Goal: Transaction & Acquisition: Book appointment/travel/reservation

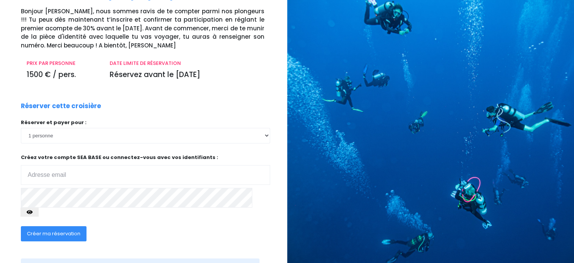
scroll to position [38, 0]
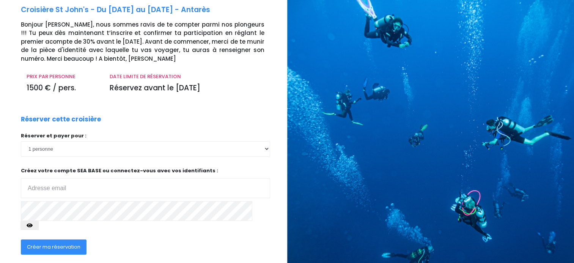
click at [39, 182] on input "email" at bounding box center [145, 188] width 249 height 20
paste input "mpcva-stutzmann@orange.fr"
type input "mpcva-stutzmann@orange.fr"
click at [67, 243] on span "Créer ma réservation" at bounding box center [53, 246] width 53 height 7
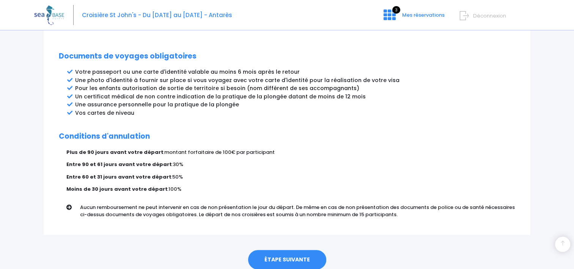
scroll to position [417, 0]
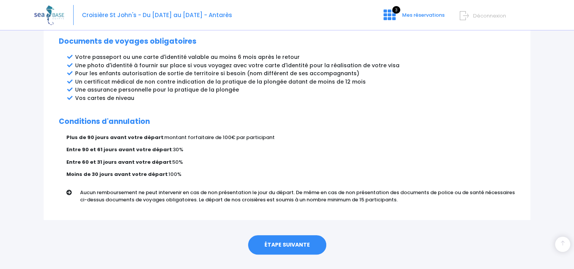
click at [285, 235] on link "ÉTAPE SUIVANTE" at bounding box center [287, 245] width 78 height 20
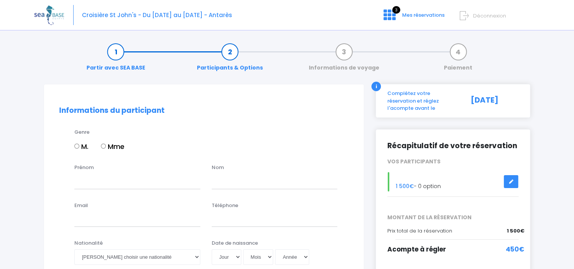
click at [77, 145] on input "M." at bounding box center [76, 145] width 5 height 5
radio input "true"
click at [107, 182] on input "Prénom" at bounding box center [137, 180] width 126 height 15
type input "Michel"
click at [234, 184] on input "text" at bounding box center [275, 180] width 126 height 15
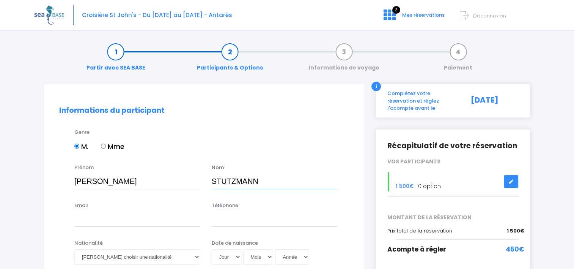
type input "STUTZMANN"
click at [90, 222] on input "Email" at bounding box center [137, 218] width 126 height 15
type input "mpcva-stutzmann@orange.fr"
click at [232, 222] on input "Téléphone" at bounding box center [275, 218] width 126 height 15
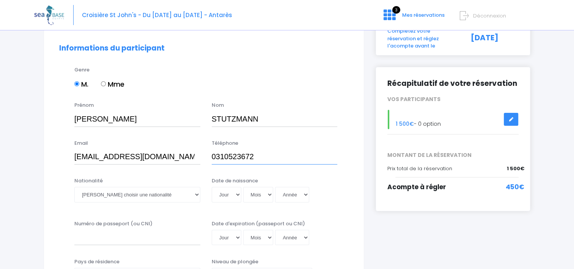
scroll to position [76, 0]
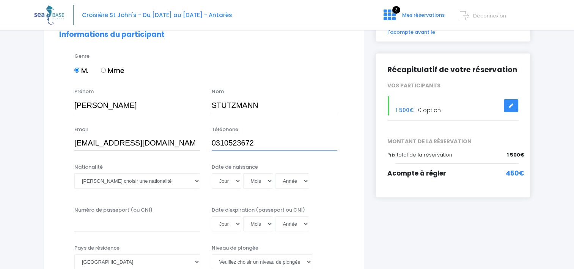
type input "0310523672"
click at [195, 179] on select "Veuillez choisir une nationalité Afghane Albanaise Algerienne Allemande America…" at bounding box center [137, 180] width 126 height 15
select select "Française"
click at [74, 173] on select "Veuillez choisir une nationalité Afghane Albanaise Algerienne Allemande America…" at bounding box center [137, 180] width 126 height 15
click at [235, 179] on select "Jour 01 02 03 04 05 06 07 08 09 10 11 12 13 14 15 16 17 18 19 20 21 22 23 24 25…" at bounding box center [227, 180] width 30 height 15
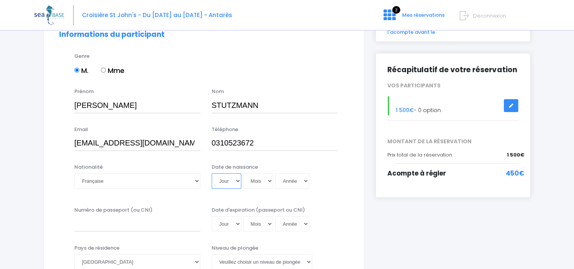
select select "09"
click at [212, 173] on select "Jour 01 02 03 04 05 06 07 08 09 10 11 12 13 14 15 16 17 18 19 20 21 22 23 24 25…" at bounding box center [227, 180] width 30 height 15
click at [267, 180] on select "Mois 01 02 03 04 05 06 07 08 09 10 11 12" at bounding box center [258, 180] width 30 height 15
select select "03"
click at [243, 173] on select "Mois 01 02 03 04 05 06 07 08 09 10 11 12" at bounding box center [258, 180] width 30 height 15
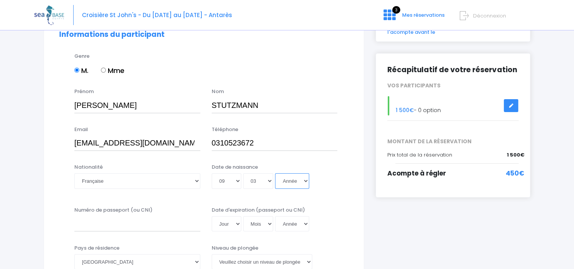
click at [305, 181] on select "Année 2045 2044 2043 2042 2041 2040 2039 2038 2037 2036 2035 2034 2033 2032 203…" at bounding box center [292, 180] width 34 height 15
select select "1961"
click at [275, 173] on select "Année 2045 2044 2043 2042 2041 2040 2039 2038 2037 2036 2035 2034 2033 2032 203…" at bounding box center [292, 180] width 34 height 15
type input "1961-03-09"
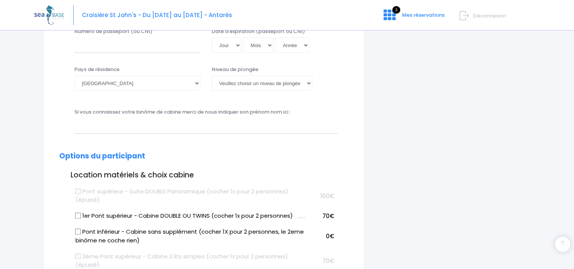
scroll to position [266, 0]
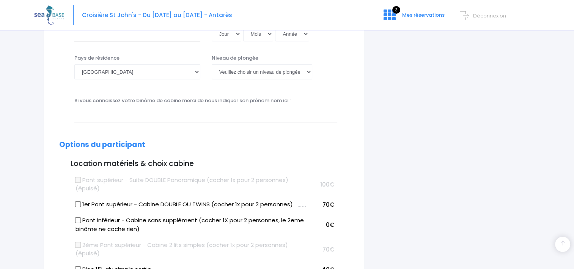
click at [79, 203] on input "1er Pont supérieur - Cabine DOUBLE OU TWINS (cocher 1x pour 2 personnes)" at bounding box center [78, 204] width 6 height 6
checkbox input "true"
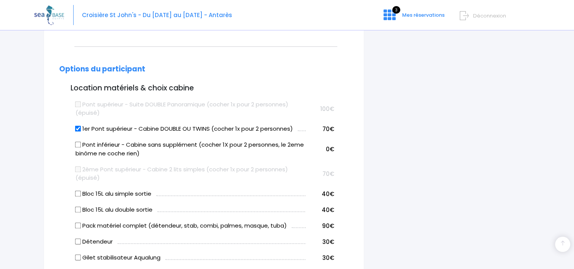
scroll to position [341, 0]
click at [77, 192] on input "Bloc 15L alu simple sortie" at bounding box center [78, 193] width 6 height 6
checkbox input "true"
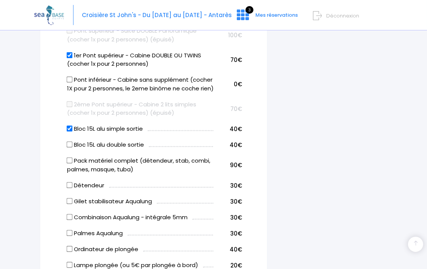
scroll to position [417, 0]
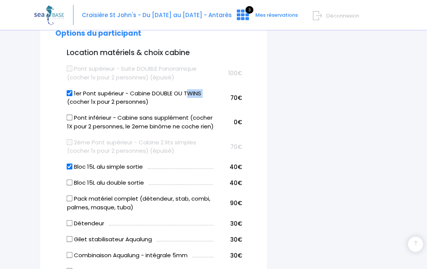
drag, startPoint x: 186, startPoint y: 94, endPoint x: 203, endPoint y: 94, distance: 16.7
click at [203, 94] on label "1er Pont supérieur - Cabine DOUBLE OU TWINS (cocher 1x pour 2 personnes)" at bounding box center [140, 97] width 147 height 17
click at [201, 96] on label "1er Pont supérieur - Cabine DOUBLE OU TWINS (cocher 1x pour 2 personnes)" at bounding box center [140, 97] width 147 height 17
click at [73, 96] on input "1er Pont supérieur - Cabine DOUBLE OU TWINS (cocher 1x pour 2 personnes)" at bounding box center [70, 93] width 6 height 6
copy label "TWINS"
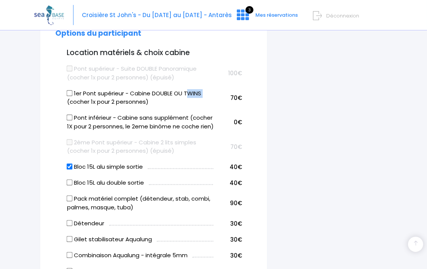
click at [70, 94] on input "1er Pont supérieur - Cabine DOUBLE OU TWINS (cocher 1x pour 2 personnes)" at bounding box center [70, 93] width 6 height 6
checkbox input "true"
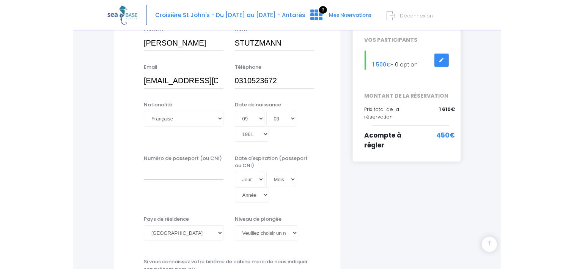
scroll to position [152, 0]
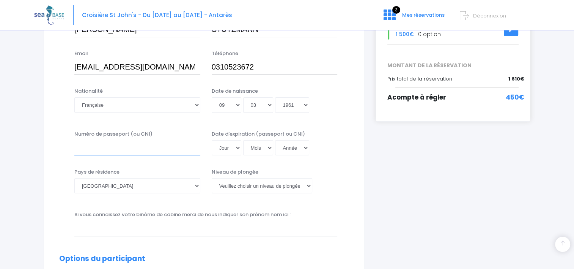
click at [97, 151] on input "Numéro de passeport (ou CNI)" at bounding box center [137, 147] width 126 height 15
type input "23HD23192"
click at [236, 148] on select "Jour 01 02 03 04 05 06 07 08 09 10 11 12 13 14 15 16 17 18 19 20 21 22 23 24 25…" at bounding box center [227, 147] width 30 height 15
select select "29"
click at [212, 140] on select "Jour 01 02 03 04 05 06 07 08 09 10 11 12 13 14 15 16 17 18 19 20 21 22 23 24 25…" at bounding box center [227, 147] width 30 height 15
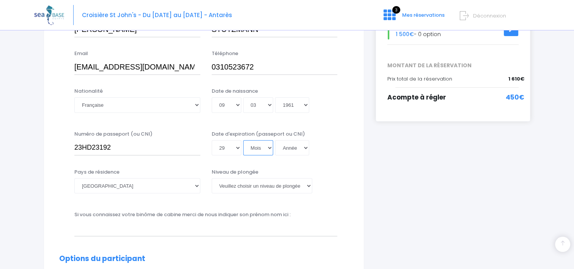
click at [270, 148] on select "Mois 01 02 03 04 05 06 07 08 09 10 11 12" at bounding box center [258, 147] width 30 height 15
select select "06"
click at [243, 140] on select "Mois 01 02 03 04 05 06 07 08 09 10 11 12" at bounding box center [258, 147] width 30 height 15
click at [305, 148] on select "Année 2045 2044 2043 2042 2041 2040 2039 2038 2037 2036 2035 2034 2033 2032 203…" at bounding box center [292, 147] width 34 height 15
select select "2033"
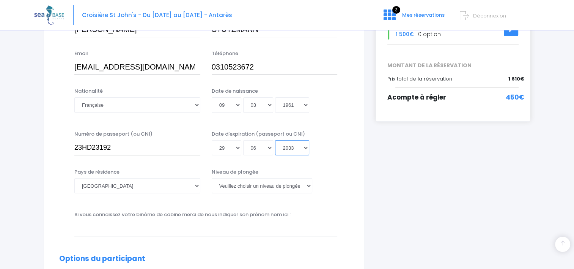
click at [275, 140] on select "Année 2045 2044 2043 2042 2041 2040 2039 2038 2037 2036 2035 2034 2033 2032 203…" at bounding box center [292, 147] width 34 height 15
type input "2033-06-29"
click at [309, 187] on select "Veuillez choisir un niveau de plongée Non plongeur Junior OW diver Adventure OW…" at bounding box center [262, 185] width 101 height 15
select select "N3"
click at [212, 178] on select "Veuillez choisir un niveau de plongée Non plongeur Junior OW diver Adventure OW…" at bounding box center [262, 185] width 101 height 15
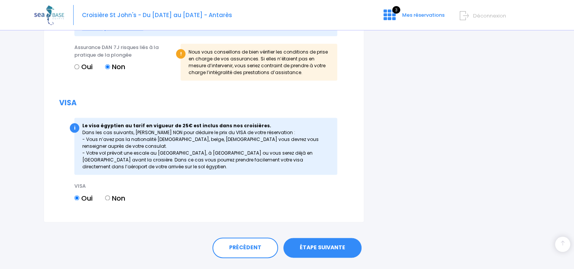
scroll to position [909, 0]
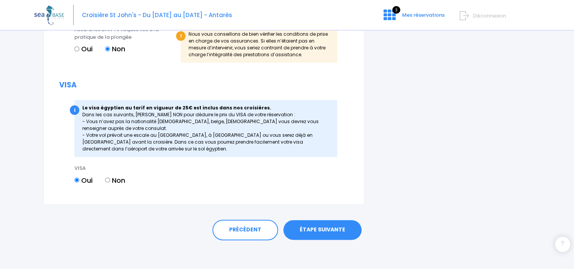
click at [325, 226] on link "ÉTAPE SUIVANTE" at bounding box center [322, 230] width 78 height 20
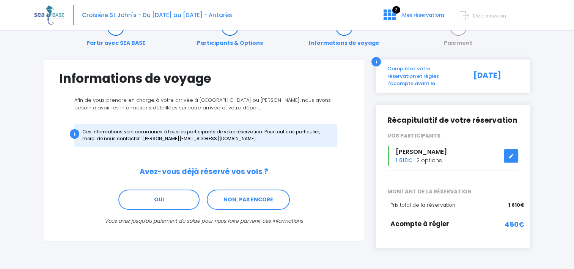
scroll to position [38, 0]
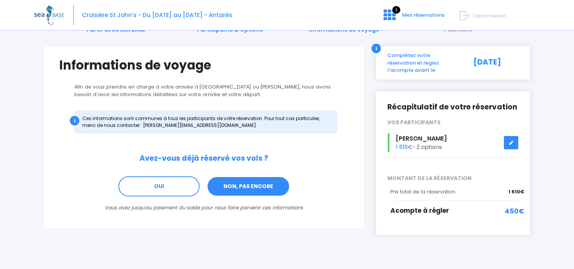
click at [255, 185] on link "NON, PAS ENCORE" at bounding box center [248, 186] width 83 height 20
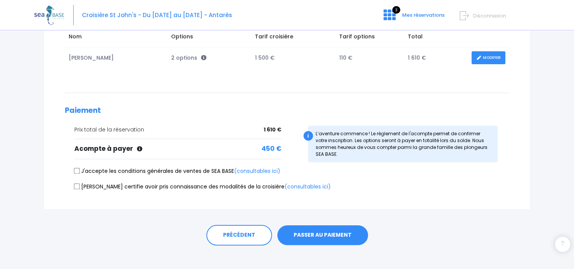
scroll to position [138, 0]
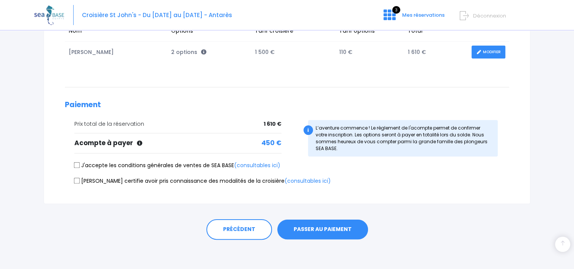
click at [75, 163] on input "J'accepte les conditions générales de ventes de SEA BASE (consultables ici)" at bounding box center [77, 165] width 6 height 6
checkbox input "true"
click at [76, 181] on input "Je certifie avoir pris connaissance des modalités de la croisière (consultables…" at bounding box center [77, 180] width 6 height 6
checkbox input "true"
click at [326, 226] on button "PASSER AU PAIEMENT" at bounding box center [322, 229] width 91 height 20
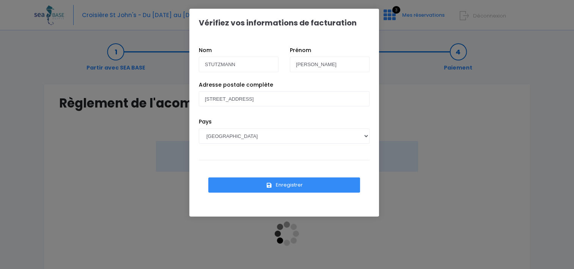
click at [294, 183] on button "Enregistrer" at bounding box center [284, 184] width 152 height 15
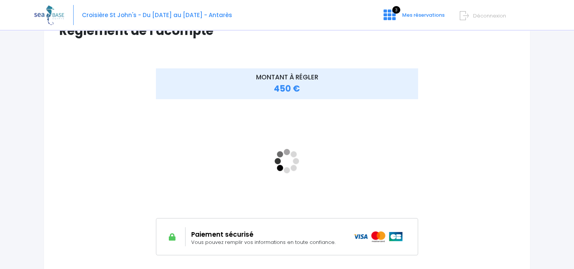
scroll to position [76, 0]
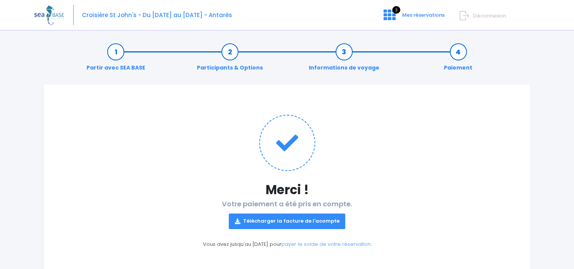
click at [287, 218] on link "Télécharger la facture de l'acompte" at bounding box center [287, 220] width 117 height 15
